Goal: Information Seeking & Learning: Learn about a topic

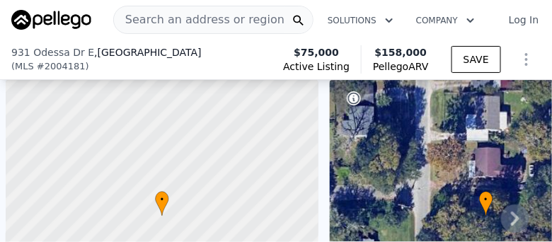
scroll to position [0, 6]
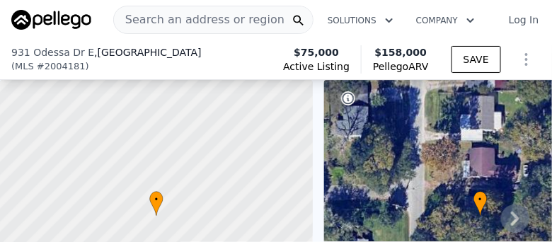
click at [222, 18] on span "Search an address or region" at bounding box center [199, 19] width 171 height 17
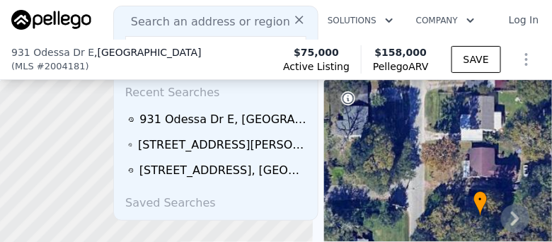
click at [190, 20] on span "Search an address or region" at bounding box center [205, 21] width 171 height 17
click at [295, 21] on icon at bounding box center [299, 20] width 8 height 8
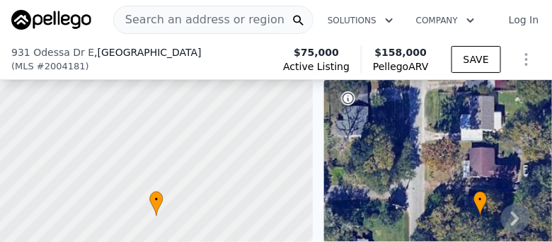
click at [205, 17] on span "Search an address or region" at bounding box center [199, 19] width 171 height 17
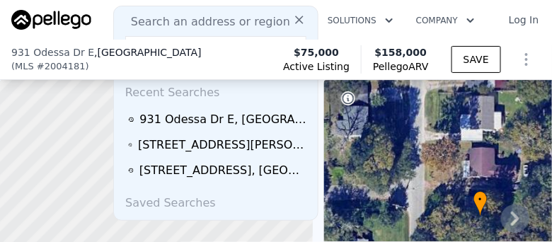
click at [294, 14] on icon at bounding box center [299, 20] width 14 height 14
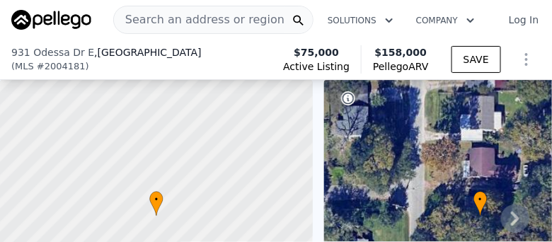
click at [156, 21] on span "Search an address or region" at bounding box center [199, 19] width 171 height 17
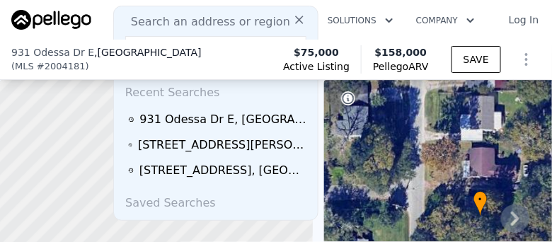
scroll to position [0, 55]
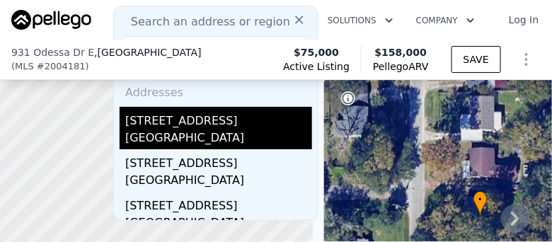
type input "[STREET_ADDRESS]"
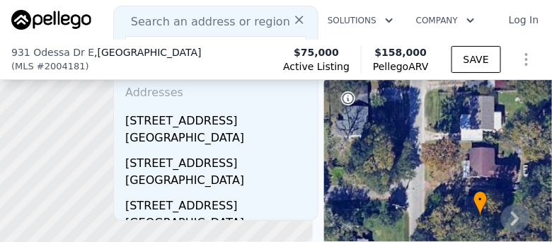
click at [174, 131] on div "[GEOGRAPHIC_DATA]" at bounding box center [218, 140] width 187 height 20
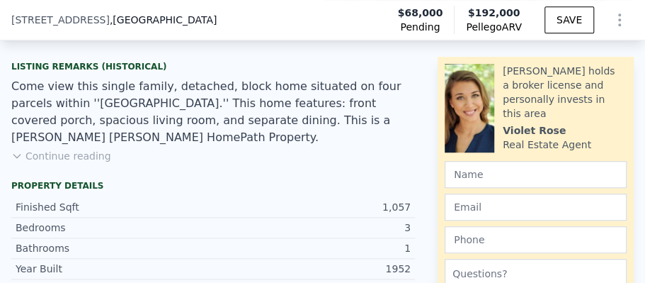
scroll to position [348, 0]
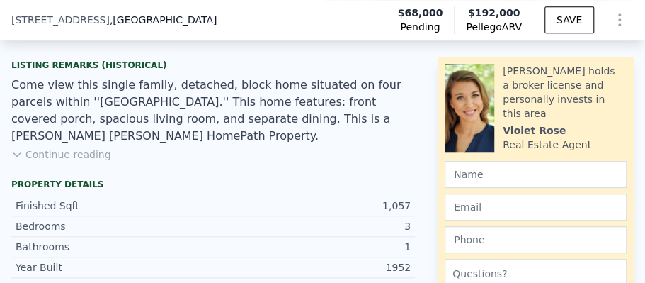
click at [36, 147] on button "Continue reading" at bounding box center [61, 154] width 100 height 14
click at [53, 147] on button "Show less" at bounding box center [42, 154] width 63 height 14
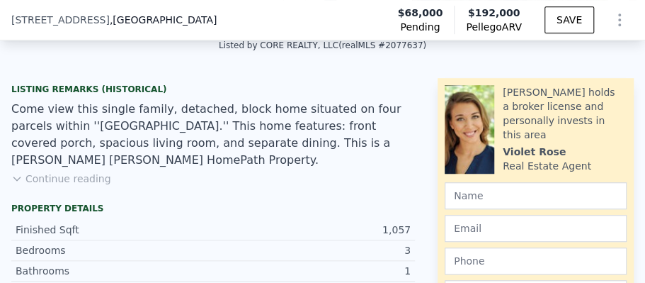
scroll to position [302, 0]
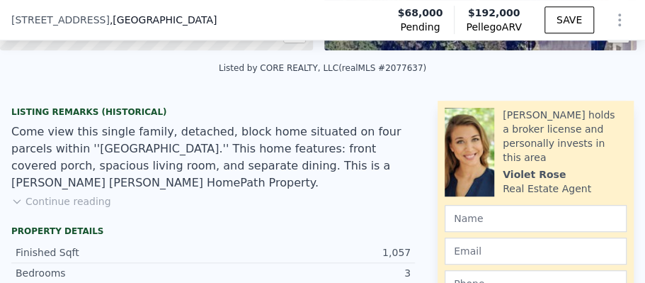
click at [18, 200] on icon at bounding box center [16, 202] width 6 height 4
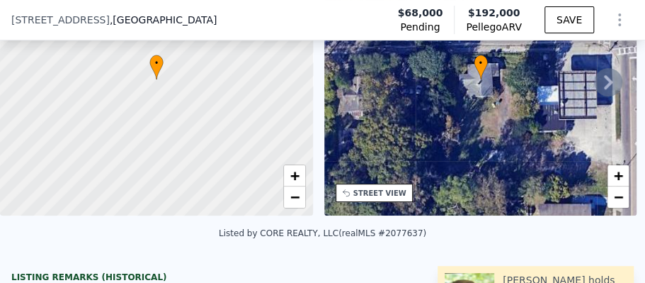
scroll to position [136, 0]
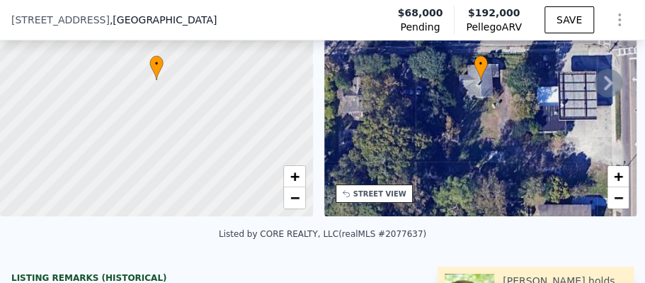
click at [552, 86] on icon at bounding box center [608, 83] width 8 height 14
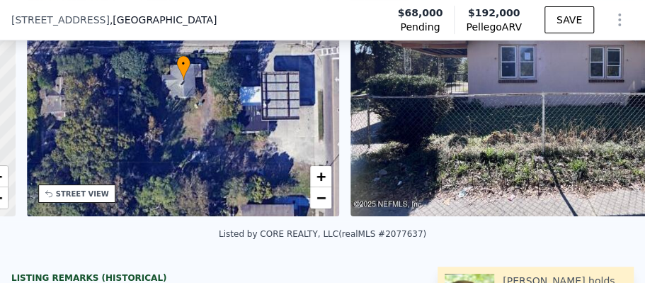
scroll to position [0, 329]
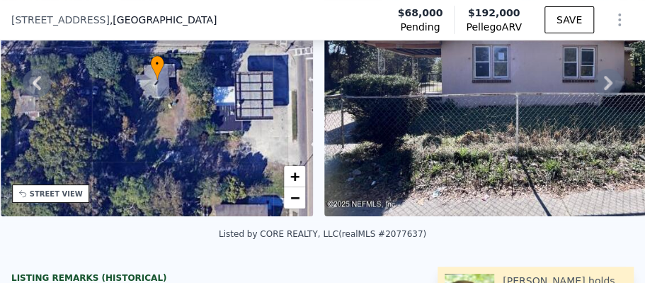
click at [540, 114] on img at bounding box center [505, 80] width 363 height 272
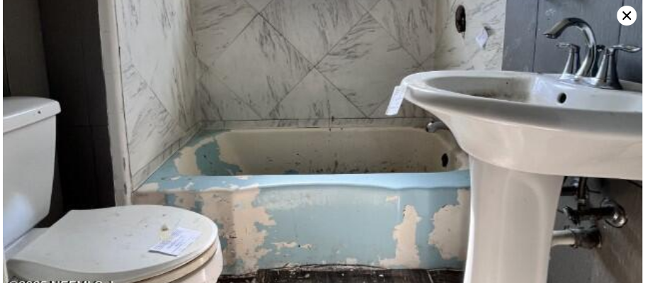
scroll to position [3619, 0]
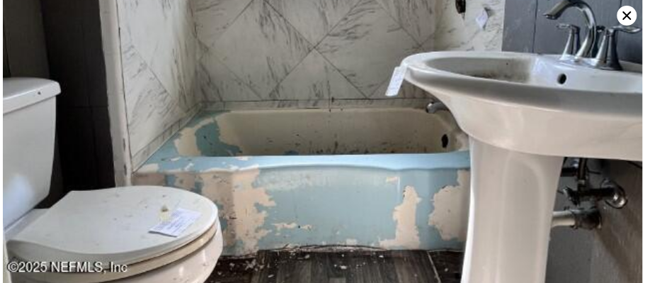
click at [552, 16] on icon at bounding box center [627, 16] width 20 height 20
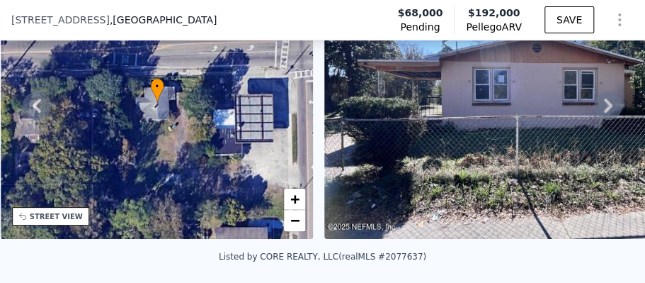
scroll to position [89, 0]
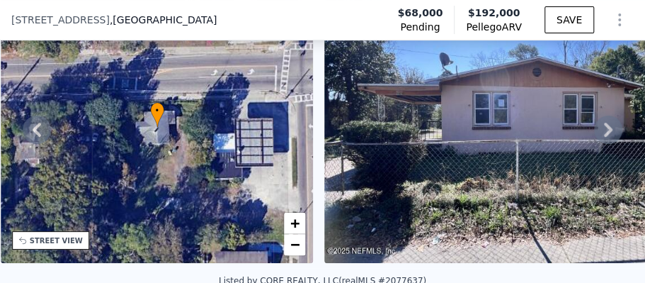
click at [552, 130] on icon at bounding box center [608, 129] width 28 height 28
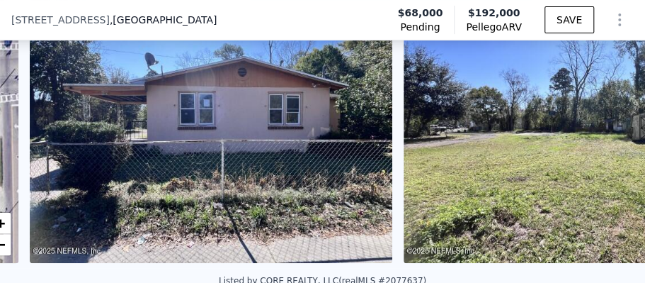
scroll to position [0, 648]
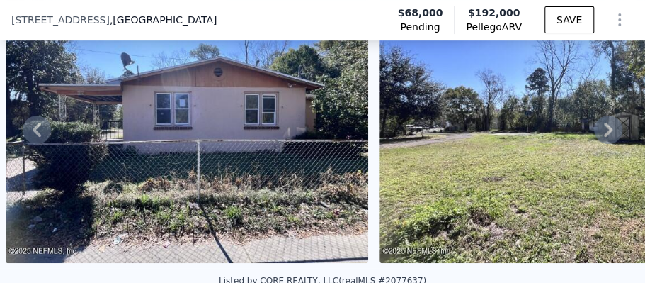
click at [552, 128] on icon at bounding box center [608, 129] width 28 height 28
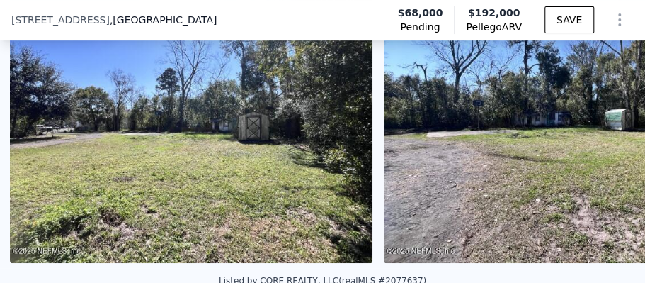
scroll to position [0, 1022]
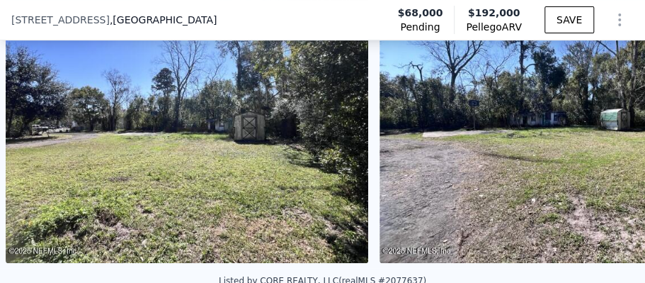
click at [552, 130] on div "• + − • + − STREET VIEW Loading... SATELLITE VIEW" at bounding box center [322, 129] width 645 height 277
click at [552, 135] on icon at bounding box center [608, 129] width 28 height 28
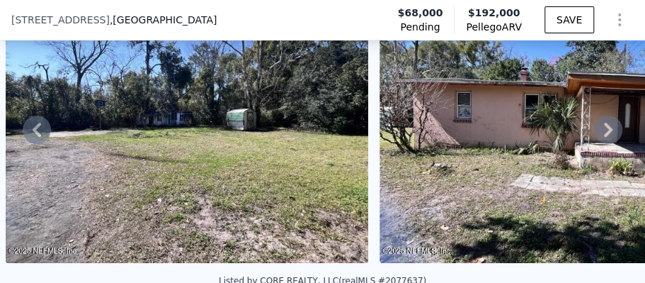
click at [552, 135] on icon at bounding box center [608, 129] width 28 height 28
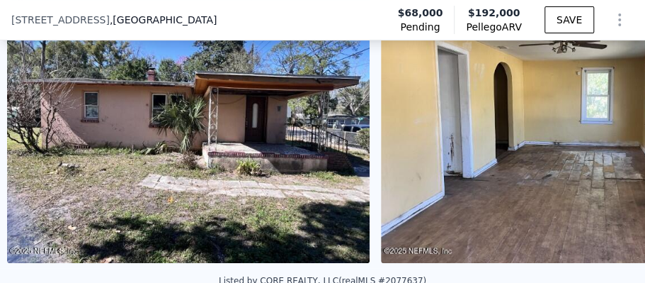
scroll to position [0, 1770]
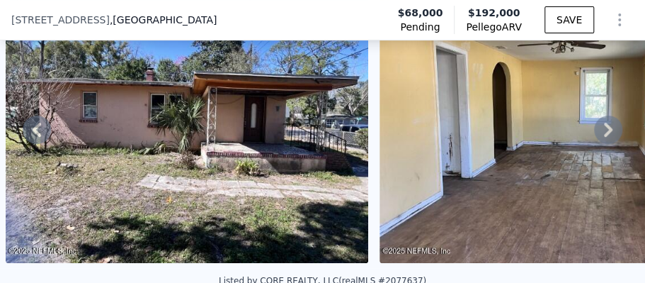
click at [242, 140] on img at bounding box center [187, 127] width 363 height 272
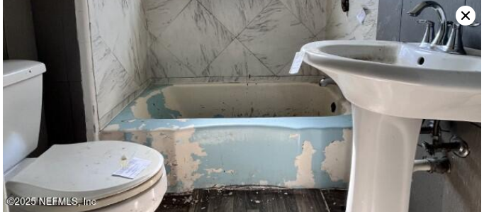
scroll to position [3570, 0]
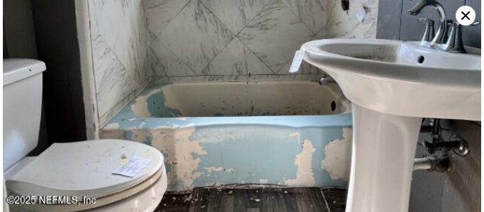
click at [465, 15] on icon at bounding box center [465, 15] width 8 height 8
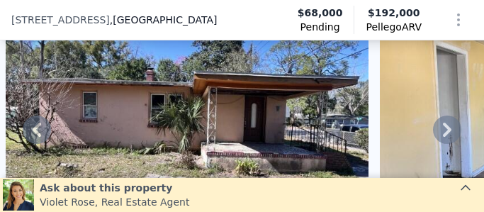
click at [443, 127] on icon at bounding box center [447, 130] width 8 height 14
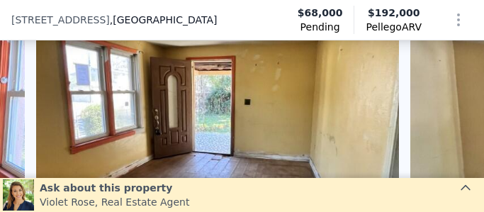
scroll to position [0, 2518]
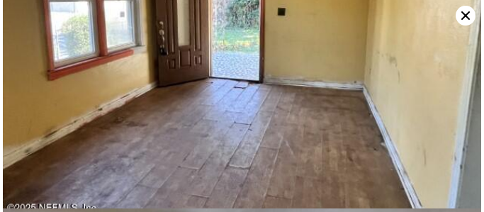
scroll to position [1844, 0]
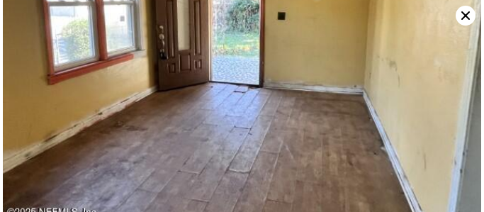
drag, startPoint x: 465, startPoint y: 12, endPoint x: 457, endPoint y: 8, distance: 8.9
click at [465, 12] on icon at bounding box center [465, 16] width 20 height 20
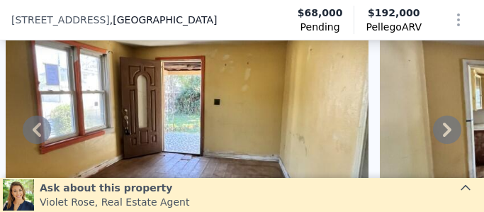
click at [32, 134] on icon at bounding box center [37, 129] width 28 height 28
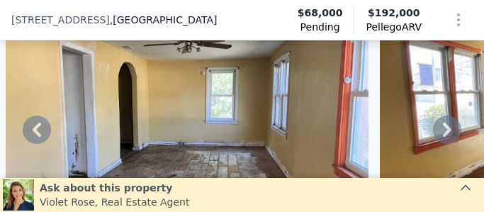
click at [33, 133] on icon at bounding box center [37, 129] width 28 height 28
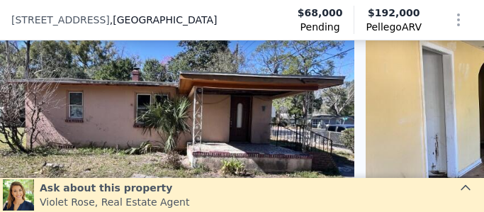
scroll to position [0, 1770]
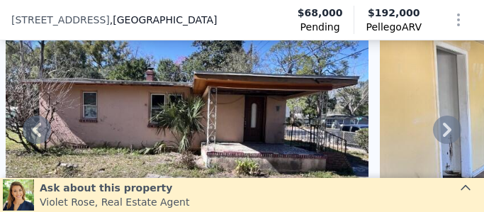
click at [113, 123] on img at bounding box center [187, 127] width 363 height 272
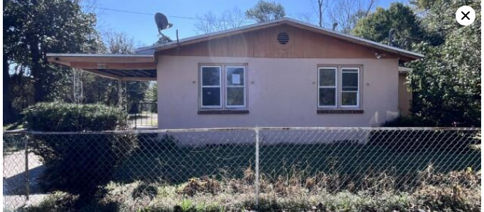
scroll to position [35, 0]
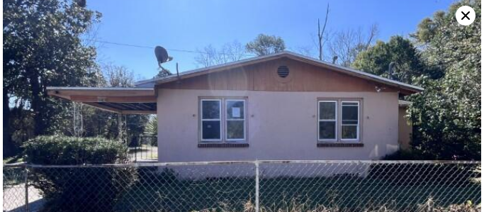
click at [463, 15] on icon at bounding box center [465, 16] width 20 height 20
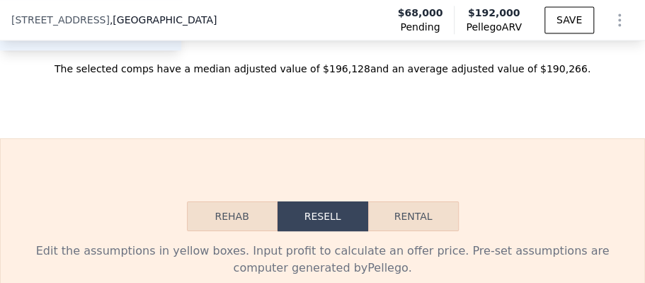
scroll to position [2698, 0]
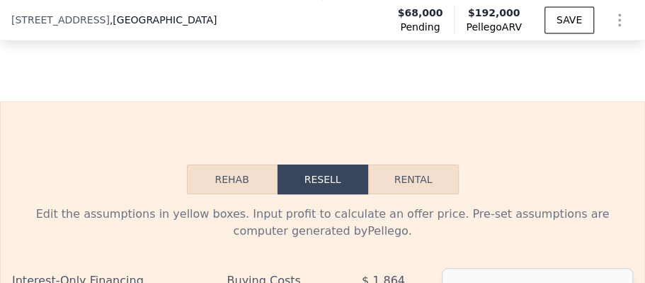
click at [253, 169] on button "Rehab" at bounding box center [232, 179] width 91 height 30
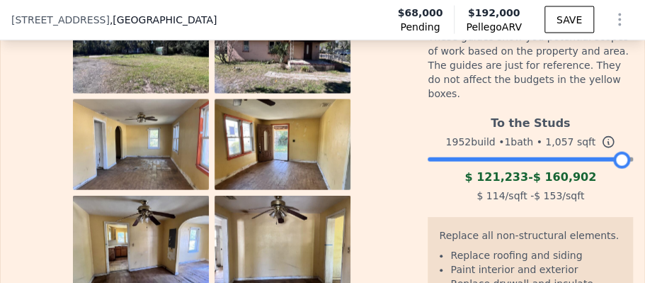
scroll to position [3076, 0]
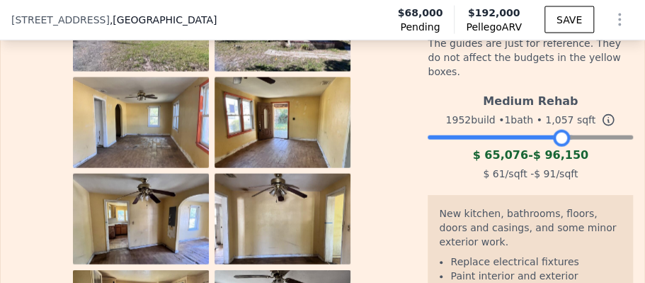
drag, startPoint x: 616, startPoint y: 109, endPoint x: 555, endPoint y: 126, distance: 63.2
click at [552, 126] on div "Medium Rehab 1952 build • 1 bath • 1,057 sqft $ 65,076 - $ 96,150 $ 61 /sqft - …" at bounding box center [530, 135] width 205 height 96
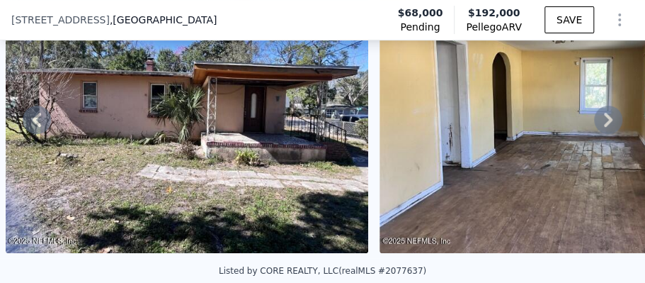
scroll to position [94, 0]
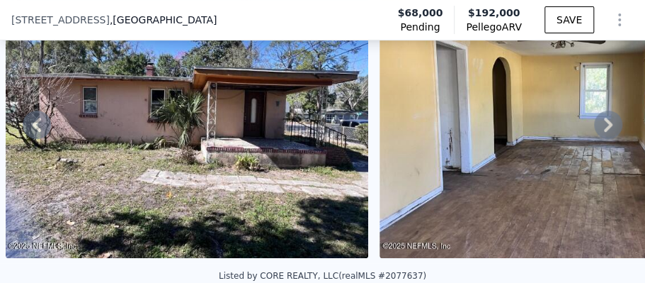
click at [302, 156] on img at bounding box center [187, 122] width 363 height 272
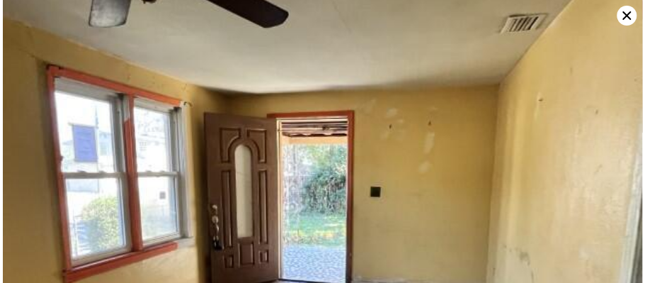
scroll to position [1714, 0]
